Goal: Task Accomplishment & Management: Complete application form

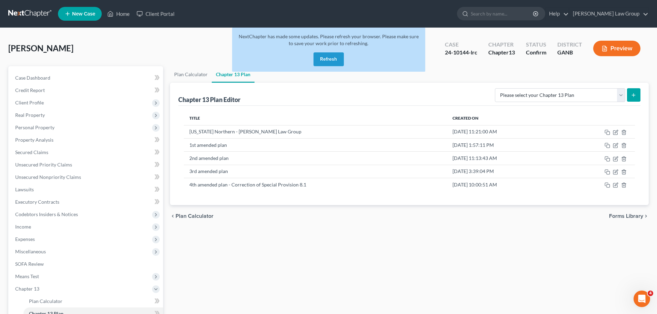
click at [325, 59] on button "Refresh" at bounding box center [328, 59] width 30 height 14
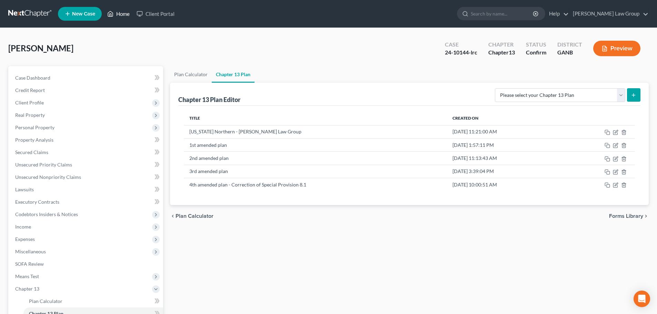
click at [113, 13] on icon at bounding box center [110, 13] width 5 height 5
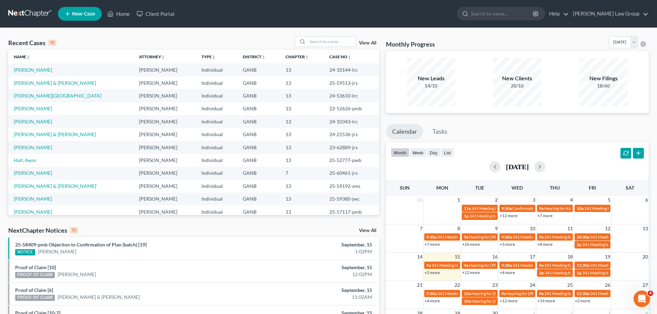
drag, startPoint x: 73, startPoint y: 13, endPoint x: 227, endPoint y: 16, distance: 153.8
click at [212, 21] on ul "New Case Home Client Portal - No Result - See all results Or Press Enter... Hel…" at bounding box center [353, 14] width 591 height 18
click at [73, 12] on span "New Case" at bounding box center [83, 13] width 23 height 5
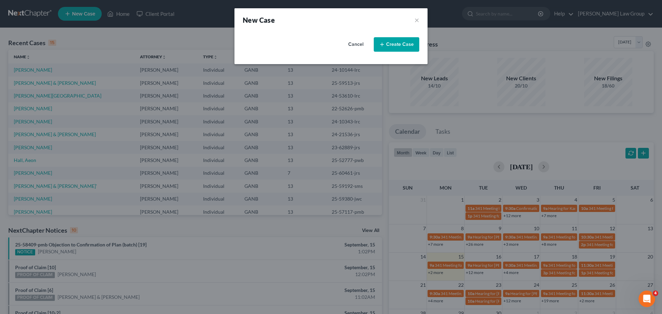
select select "19"
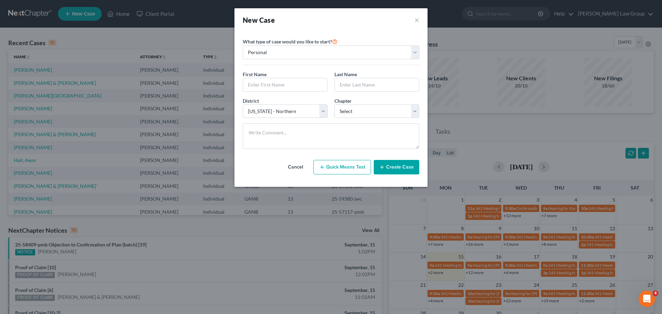
click at [350, 168] on button "Quick Means Test" at bounding box center [342, 167] width 58 height 14
select select "10"
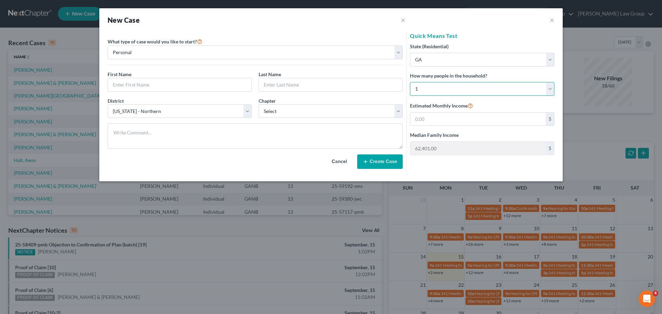
click at [433, 86] on select "Select 1 2 3 4 5 6 7 8 9 10 11 12 13 14 15 16 17 18 19 20" at bounding box center [482, 89] width 144 height 14
select select "3"
click at [410, 82] on select "Select 1 2 3 4 5 6 7 8 9 10 11 12 13 14 15 16 17 18 19 20" at bounding box center [482, 89] width 144 height 14
type input "114,618.00"
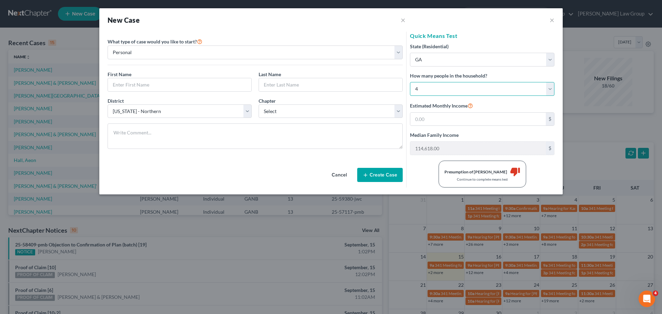
click at [429, 90] on select "Select 1 2 3 4 5 6 7 8 9 10 11 12 13 14 15 16 17 18 19 20" at bounding box center [482, 89] width 144 height 14
select select "4"
click at [410, 82] on select "Select 1 2 3 4 5 6 7 8 9 10 11 12 13 14 15 16 17 18 19 20" at bounding box center [482, 89] width 144 height 14
type input "125,718.00"
click at [554, 18] on button "×" at bounding box center [552, 20] width 5 height 8
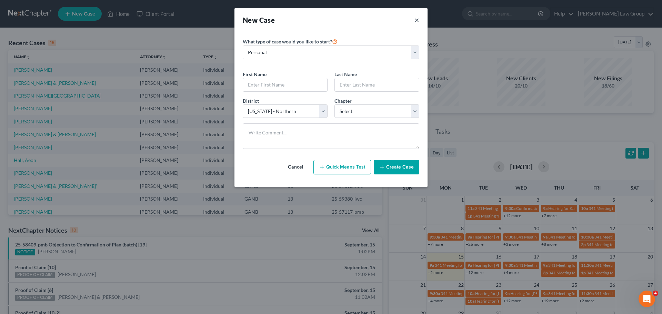
click at [417, 21] on button "×" at bounding box center [416, 20] width 5 height 10
